Goal: Navigation & Orientation: Find specific page/section

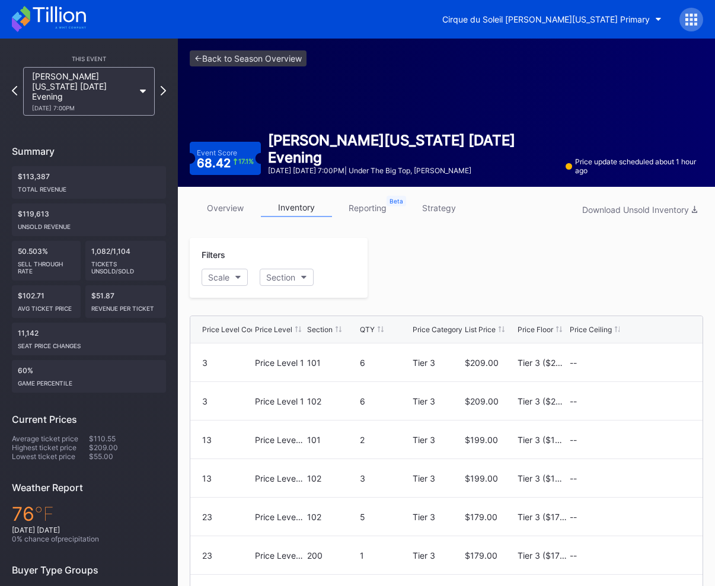
click at [239, 199] on link "overview" at bounding box center [225, 208] width 71 height 18
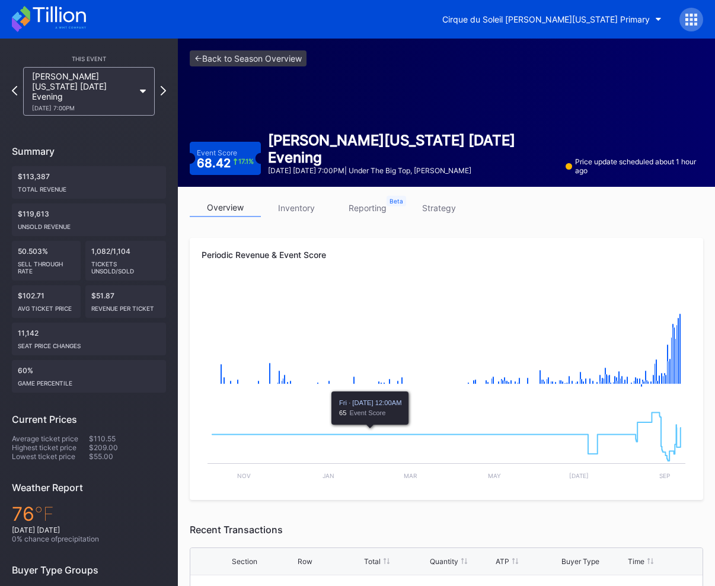
click at [365, 242] on div "Periodic Revenue & Event Score Created with Highcharts 11.2.0 Chart title Creat…" at bounding box center [446, 369] width 513 height 262
click at [394, 239] on div "Periodic Revenue & Event Score Created with Highcharts 11.2.0 Chart title Creat…" at bounding box center [446, 369] width 513 height 262
click at [391, 241] on div "Periodic Revenue & Event Score Created with Highcharts 11.2.0 Chart title Creat…" at bounding box center [446, 369] width 513 height 262
click at [386, 244] on div "Periodic Revenue & Event Score Created with Highcharts 11.2.0 Chart title Creat…" at bounding box center [446, 369] width 513 height 262
click at [292, 199] on link "inventory" at bounding box center [296, 208] width 71 height 18
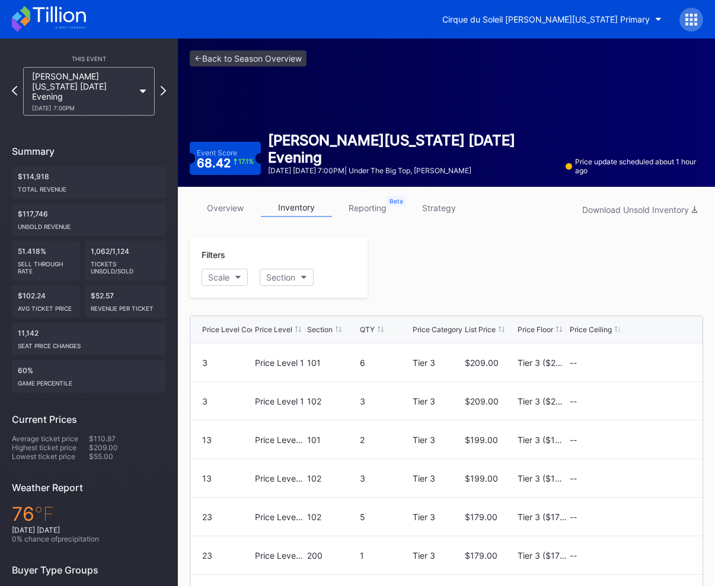
click at [397, 284] on div at bounding box center [534, 268] width 335 height 60
click at [396, 284] on div at bounding box center [534, 268] width 335 height 60
click at [391, 272] on div at bounding box center [534, 268] width 335 height 60
click at [392, 268] on div at bounding box center [534, 268] width 335 height 60
click at [399, 267] on div at bounding box center [534, 268] width 335 height 60
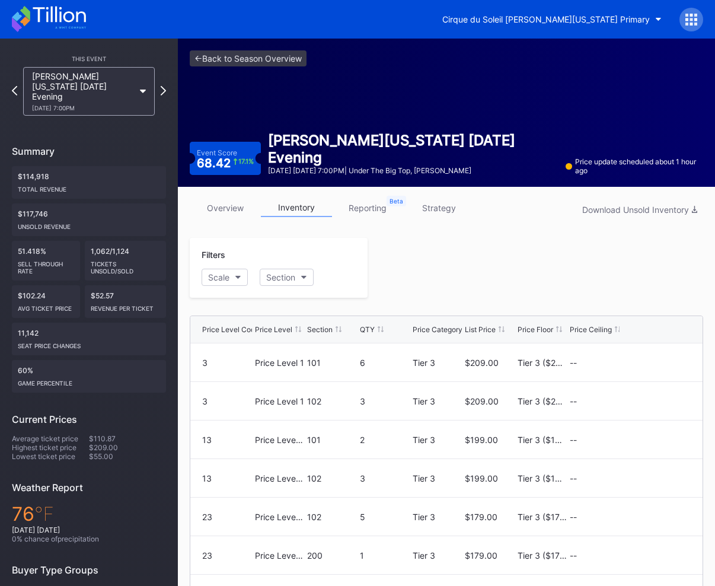
click at [367, 262] on div at bounding box center [534, 268] width 335 height 60
click at [372, 265] on div at bounding box center [534, 268] width 335 height 60
click at [386, 270] on div at bounding box center [534, 268] width 335 height 60
click at [389, 271] on div at bounding box center [534, 268] width 335 height 60
click at [416, 270] on div at bounding box center [534, 268] width 335 height 60
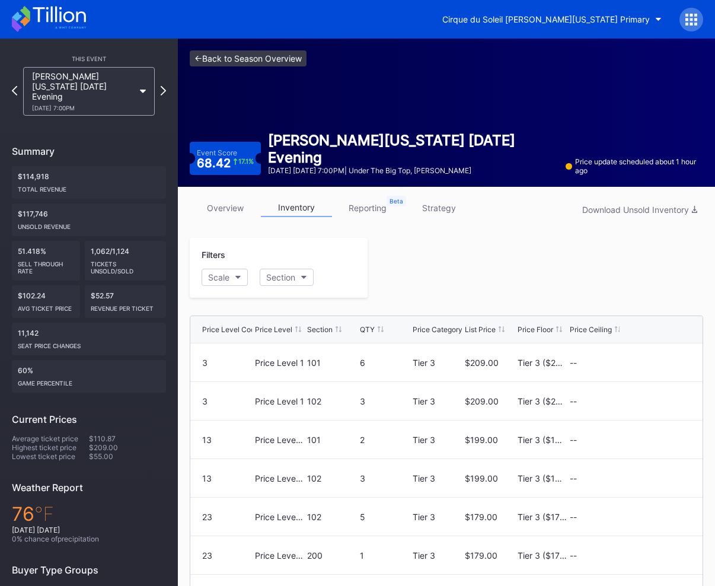
click at [260, 60] on link "<- Back to Season Overview" at bounding box center [248, 58] width 117 height 16
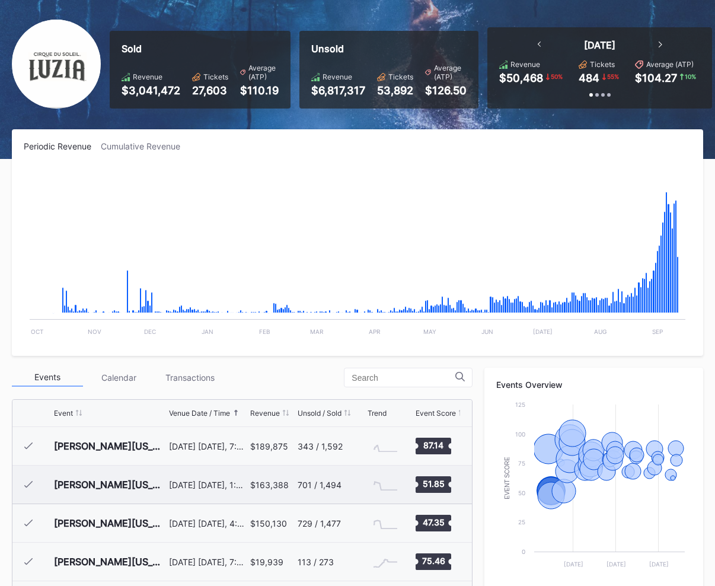
click at [217, 491] on div "[DATE] [DATE], 1:00PM" at bounding box center [208, 484] width 78 height 38
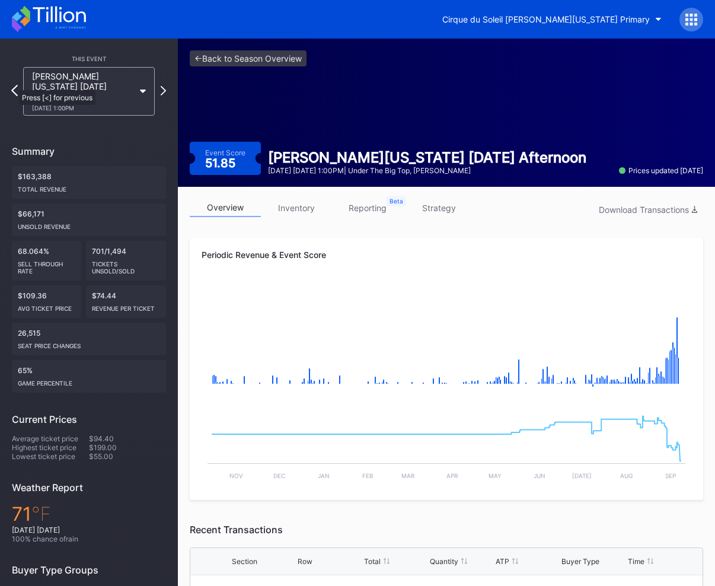
click at [13, 85] on icon at bounding box center [14, 90] width 7 height 11
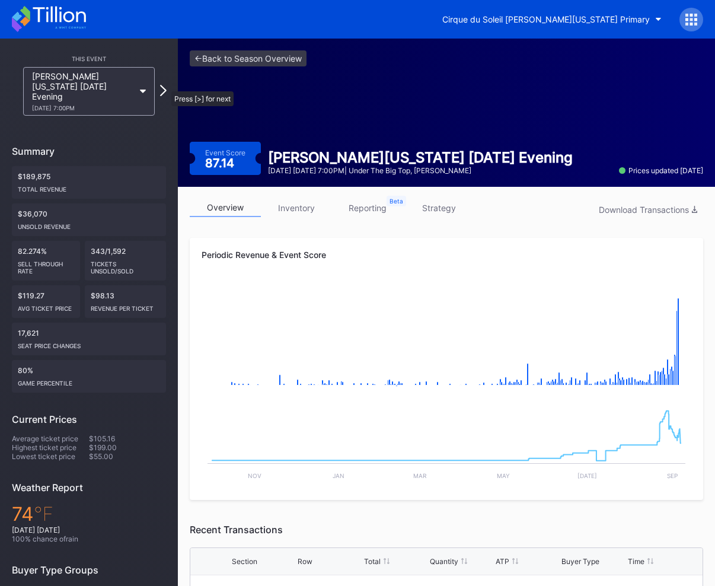
click at [165, 85] on icon at bounding box center [163, 90] width 7 height 11
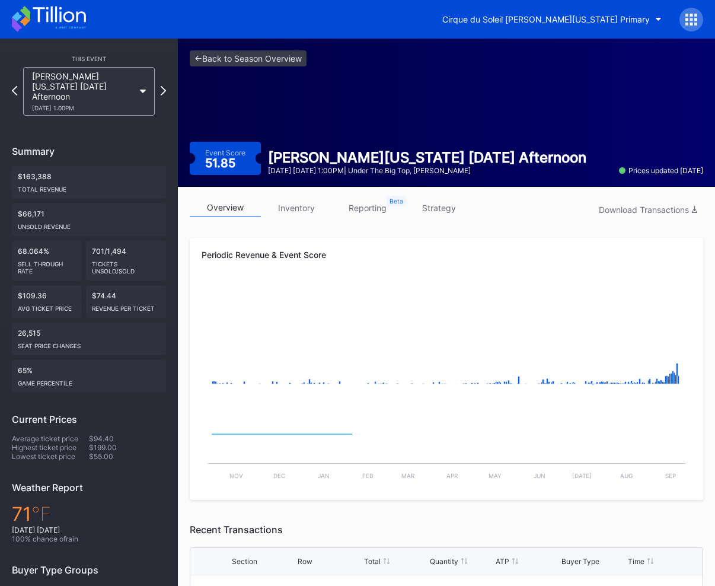
click at [165, 86] on icon at bounding box center [163, 90] width 5 height 9
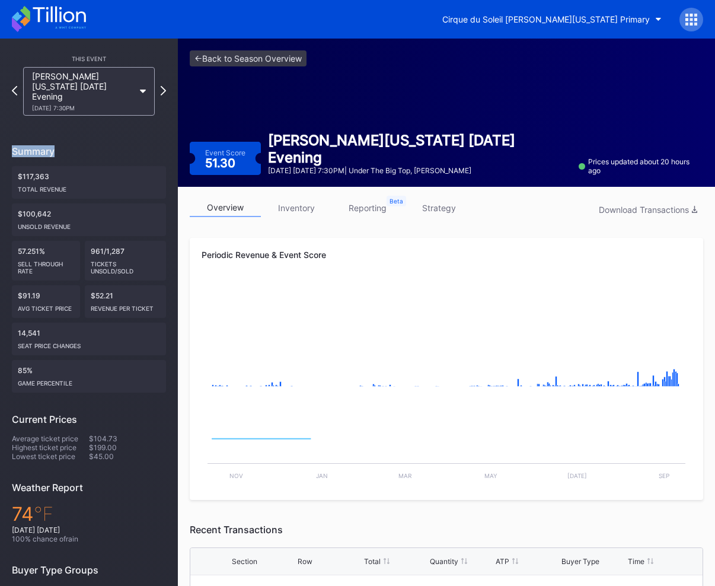
click at [165, 86] on icon at bounding box center [163, 90] width 5 height 9
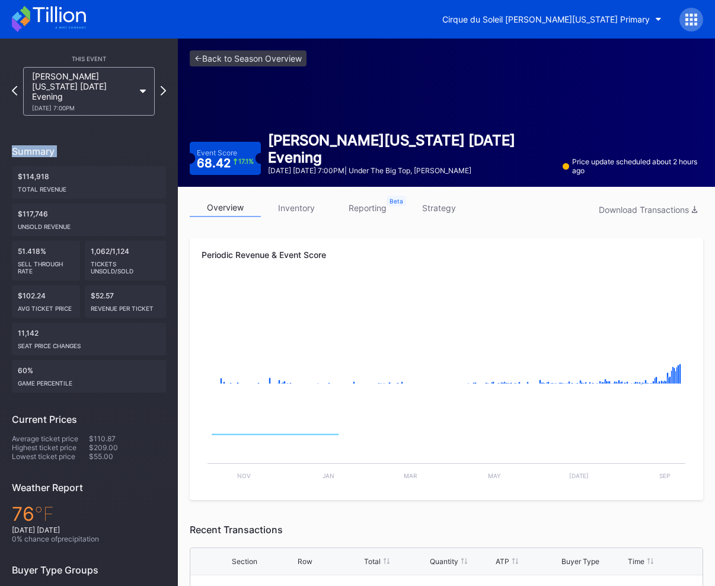
click at [165, 86] on icon at bounding box center [163, 90] width 5 height 9
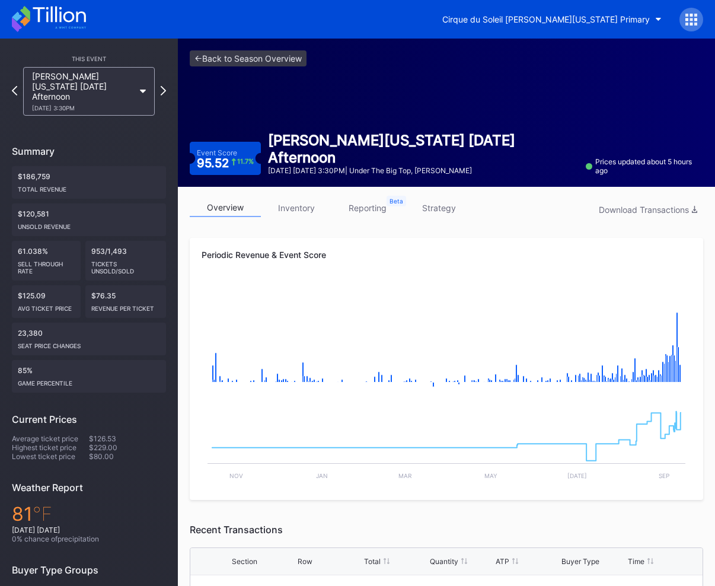
click at [165, 86] on icon at bounding box center [163, 90] width 5 height 9
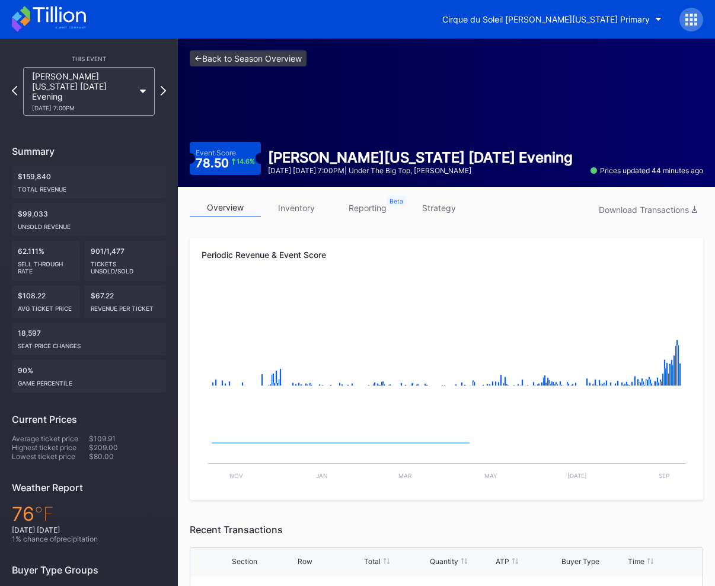
click at [242, 62] on link "<- Back to Season Overview" at bounding box center [248, 58] width 117 height 16
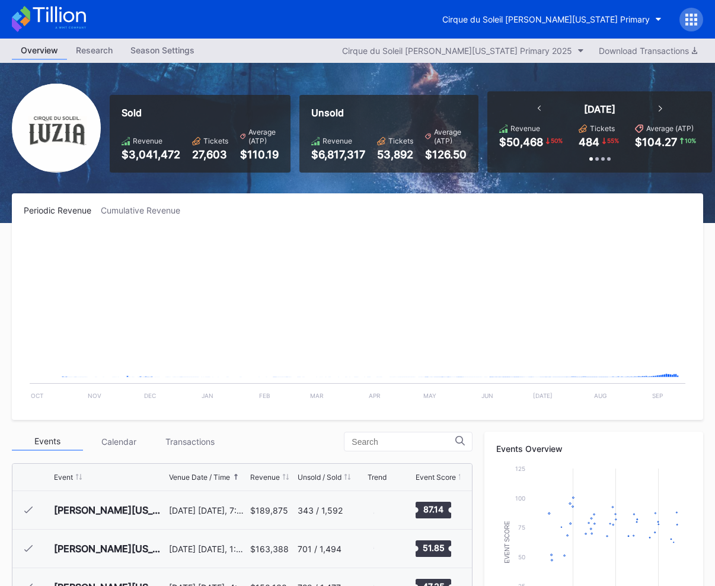
scroll to position [193, 0]
